Goal: Task Accomplishment & Management: Use online tool/utility

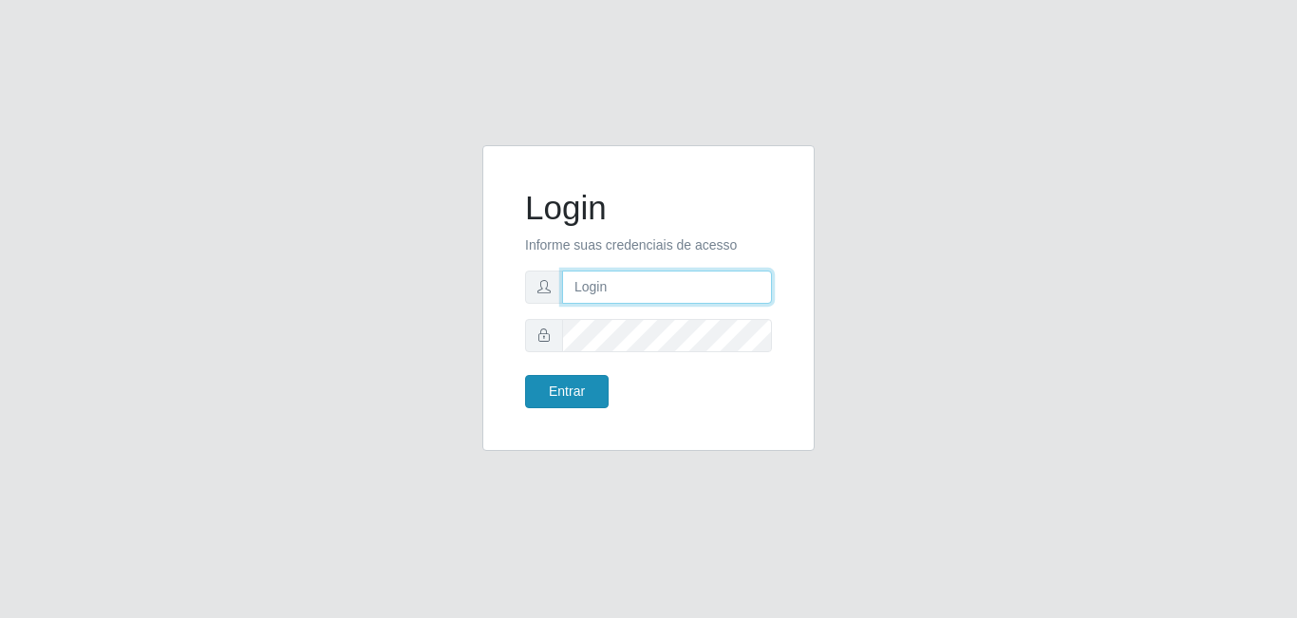
type input "[EMAIL_ADDRESS][DOMAIN_NAME]"
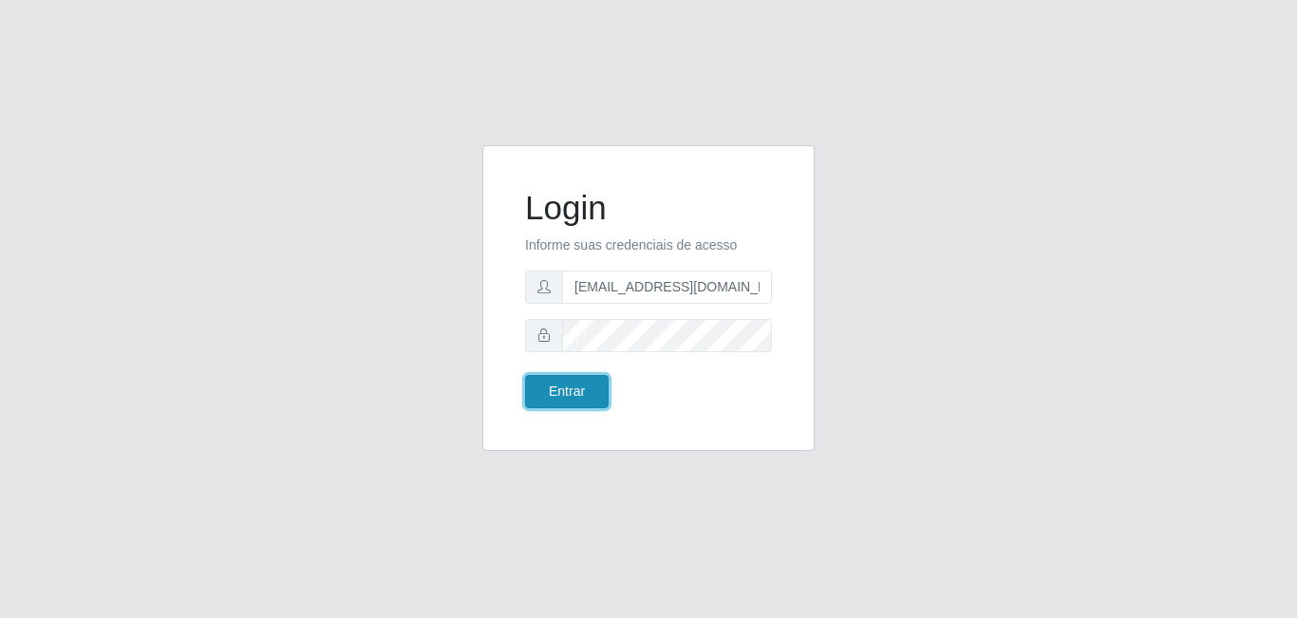
click at [582, 392] on button "Entrar" at bounding box center [567, 391] width 84 height 33
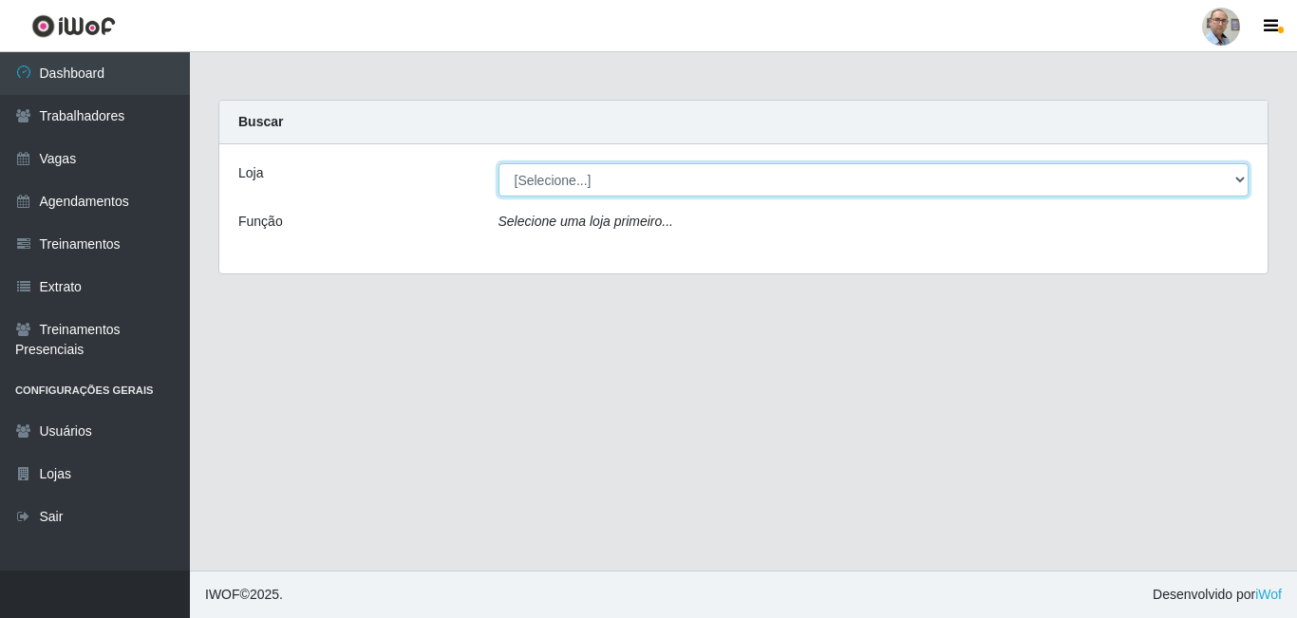
click at [1244, 180] on select "[Selecione...] Mar Vermelho - Loja 04" at bounding box center [874, 179] width 751 height 33
select select "251"
click at [499, 163] on select "[Selecione...] Mar Vermelho - Loja 04" at bounding box center [874, 179] width 751 height 33
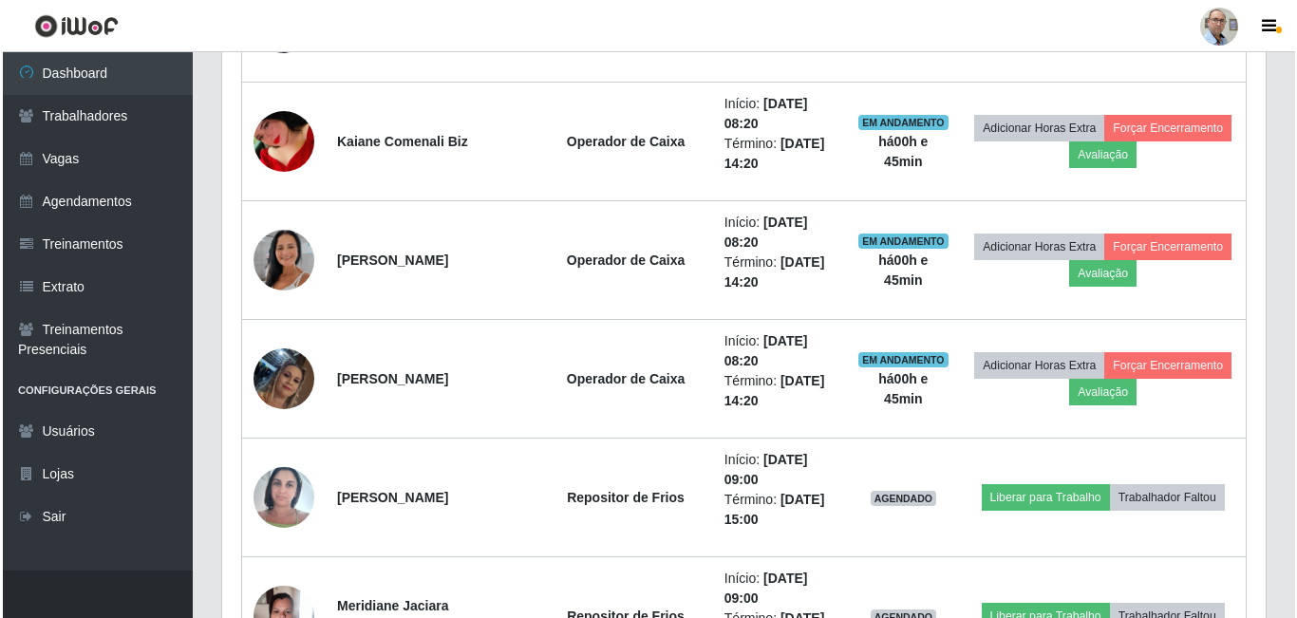
scroll to position [1899, 0]
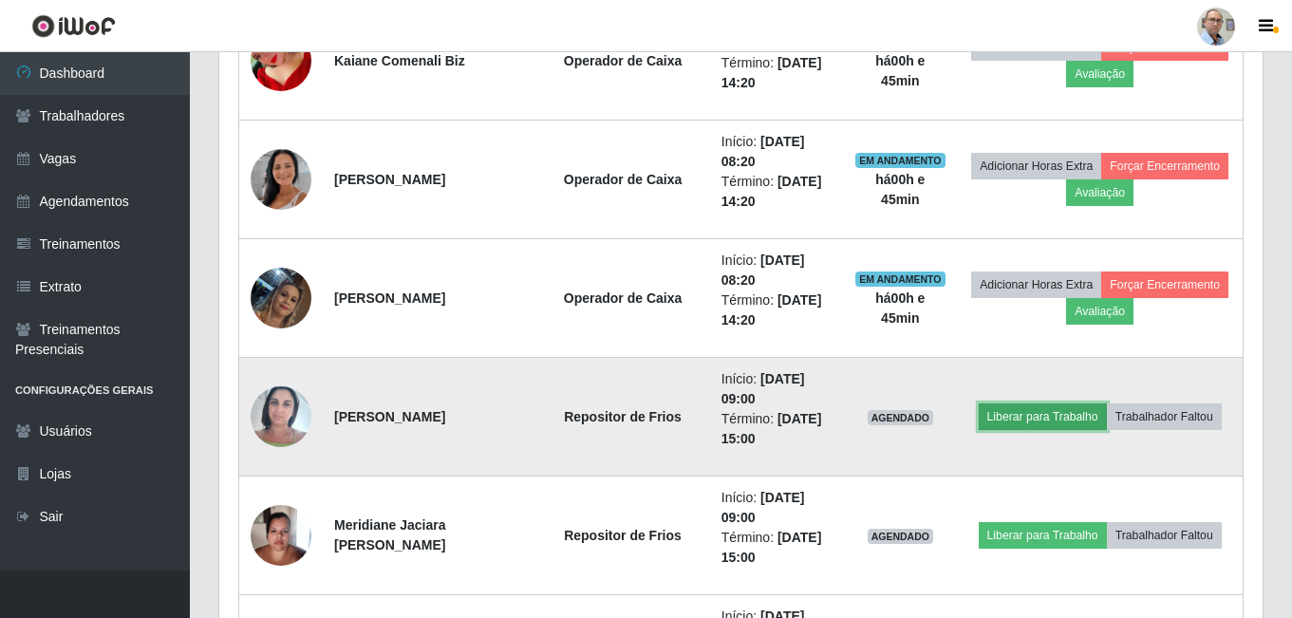
click at [1072, 415] on button "Liberar para Trabalho" at bounding box center [1043, 417] width 128 height 27
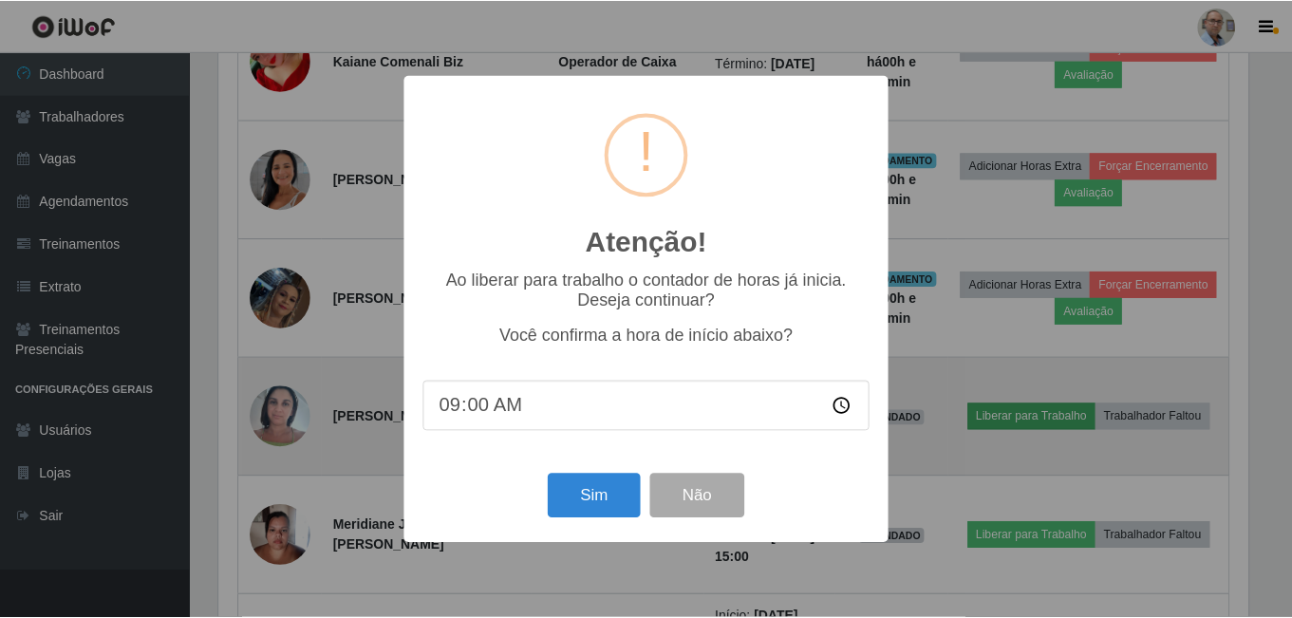
scroll to position [394, 1034]
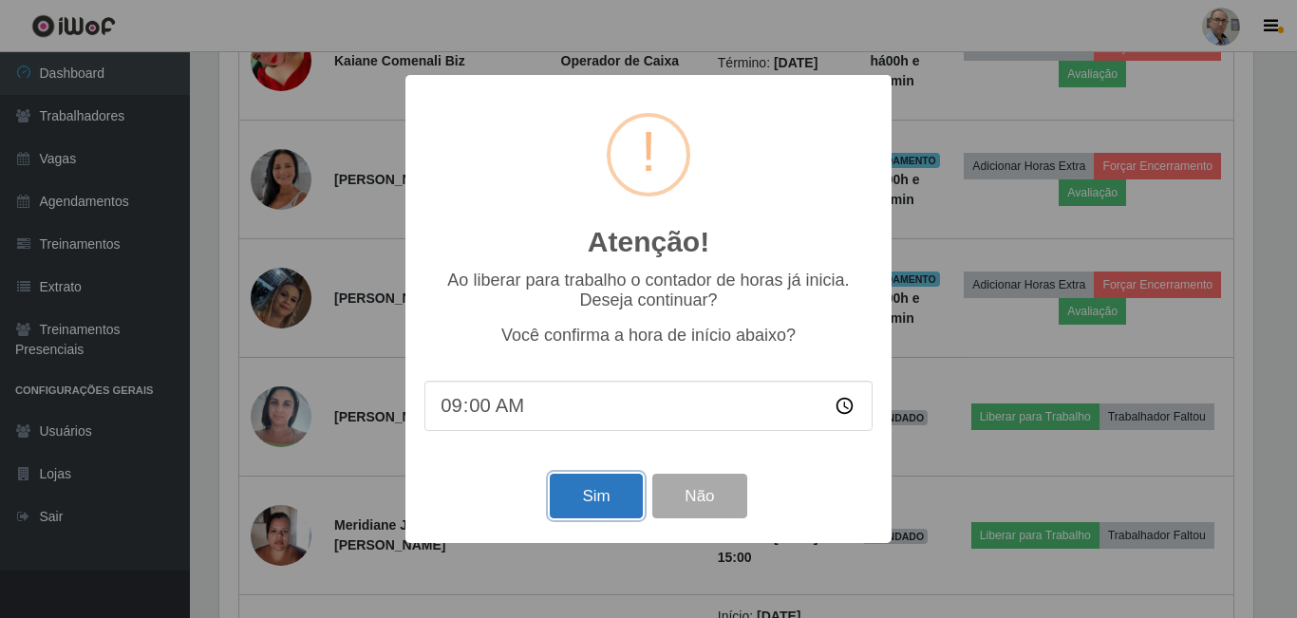
click at [592, 502] on button "Sim" at bounding box center [596, 496] width 92 height 45
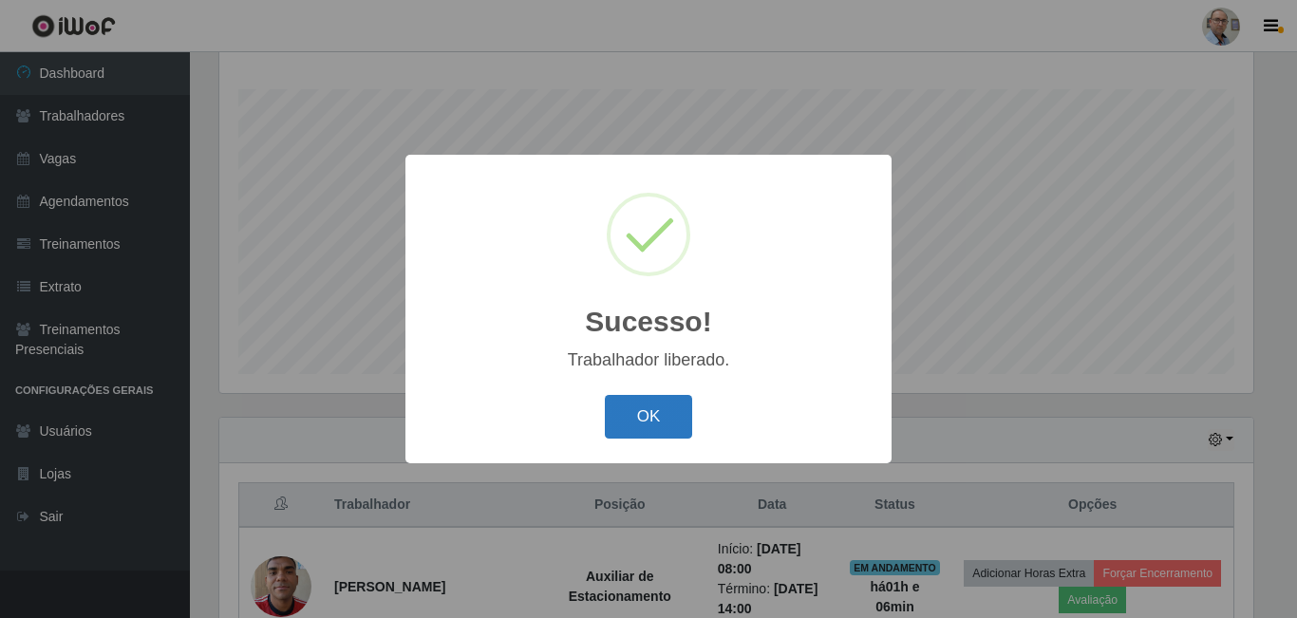
click at [651, 419] on button "OK" at bounding box center [649, 417] width 88 height 45
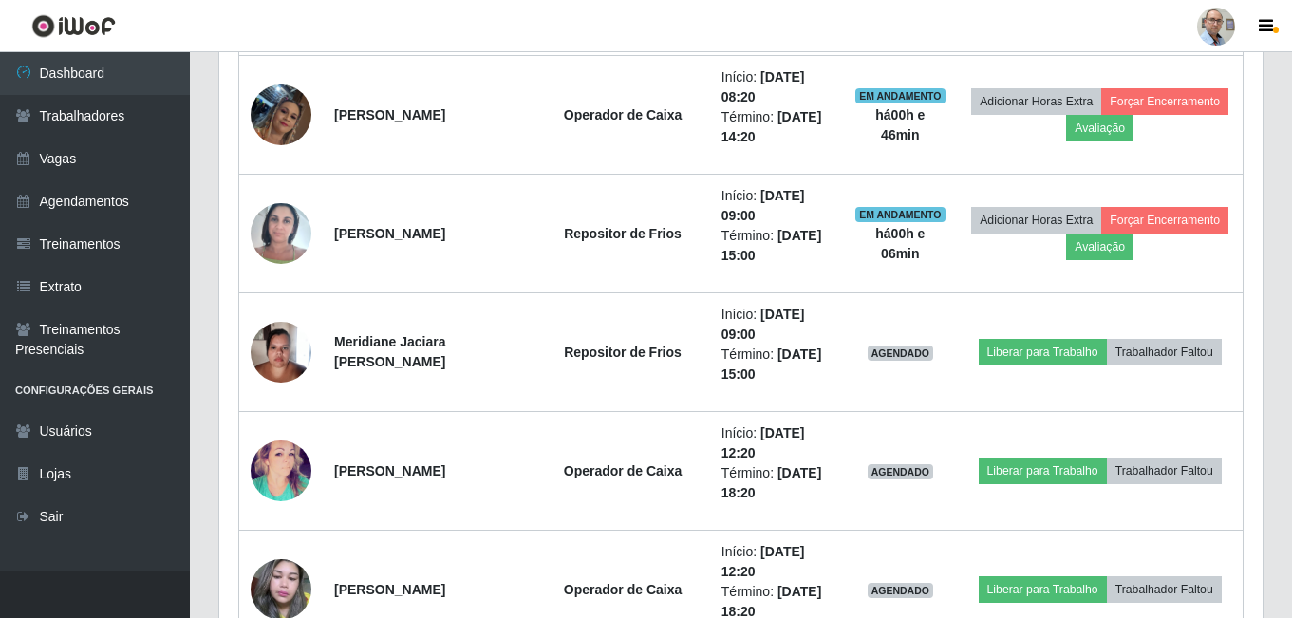
scroll to position [2109, 0]
